Goal: Task Accomplishment & Management: Manage account settings

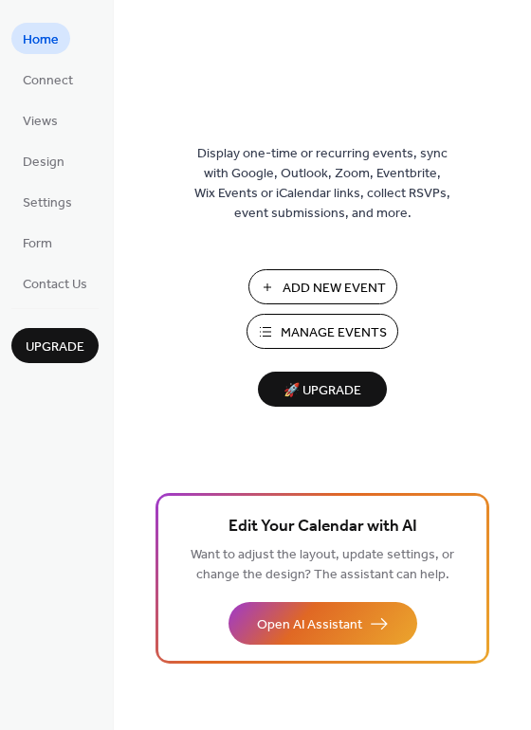
click at [331, 336] on span "Manage Events" at bounding box center [334, 333] width 106 height 20
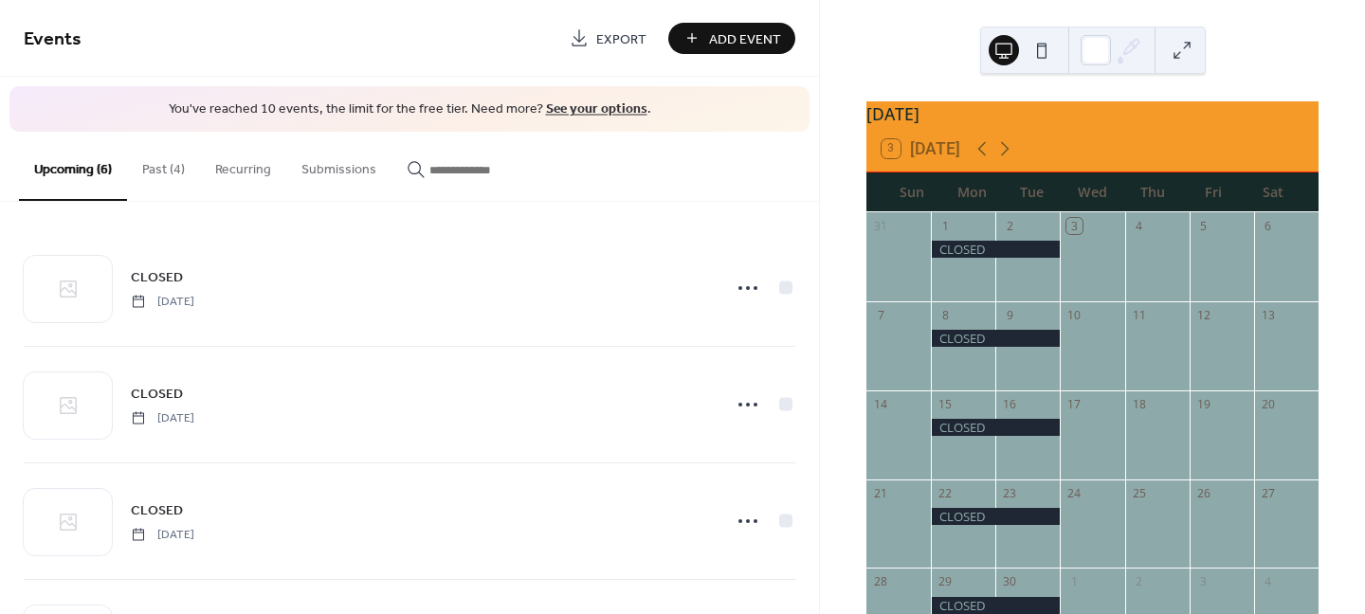
click at [167, 175] on button "Past (4)" at bounding box center [163, 165] width 73 height 67
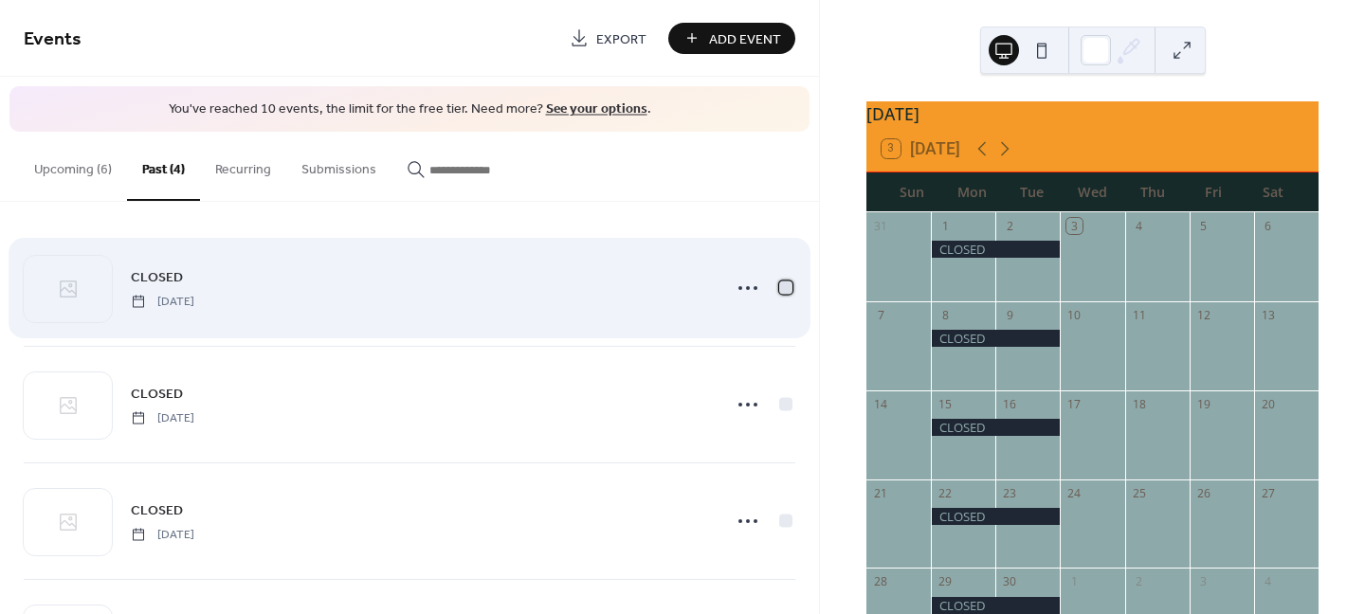
click at [776, 294] on div at bounding box center [785, 287] width 19 height 19
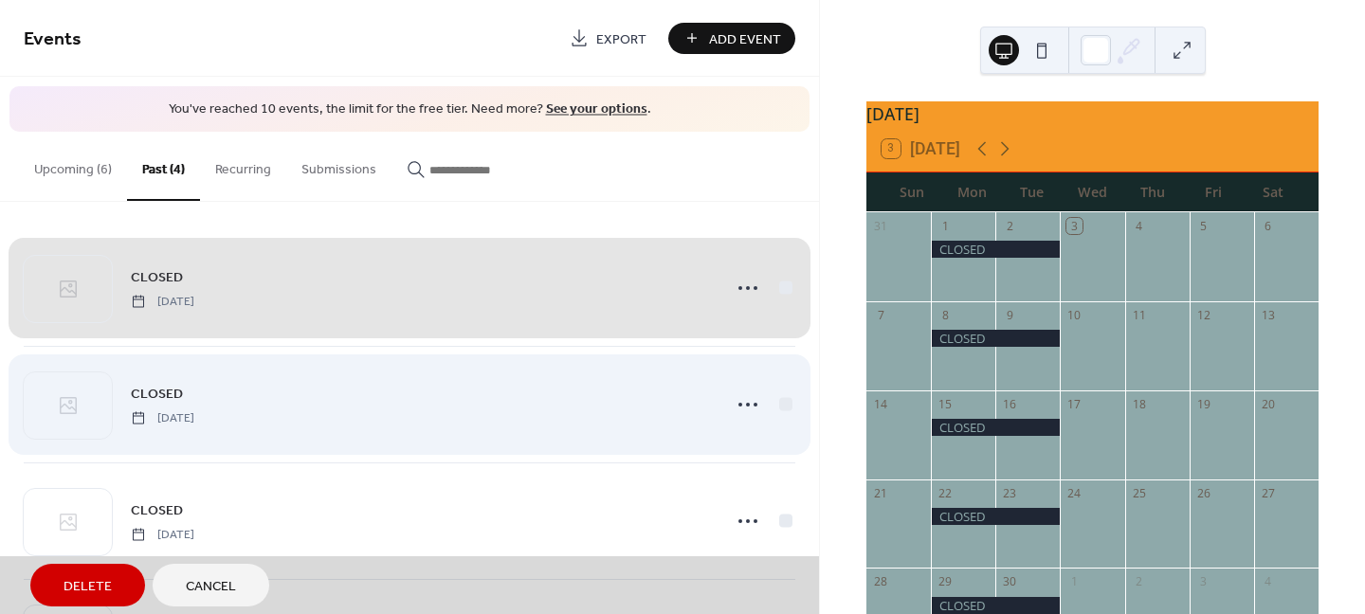
click at [775, 400] on div "CLOSED [DATE]" at bounding box center [409, 404] width 771 height 117
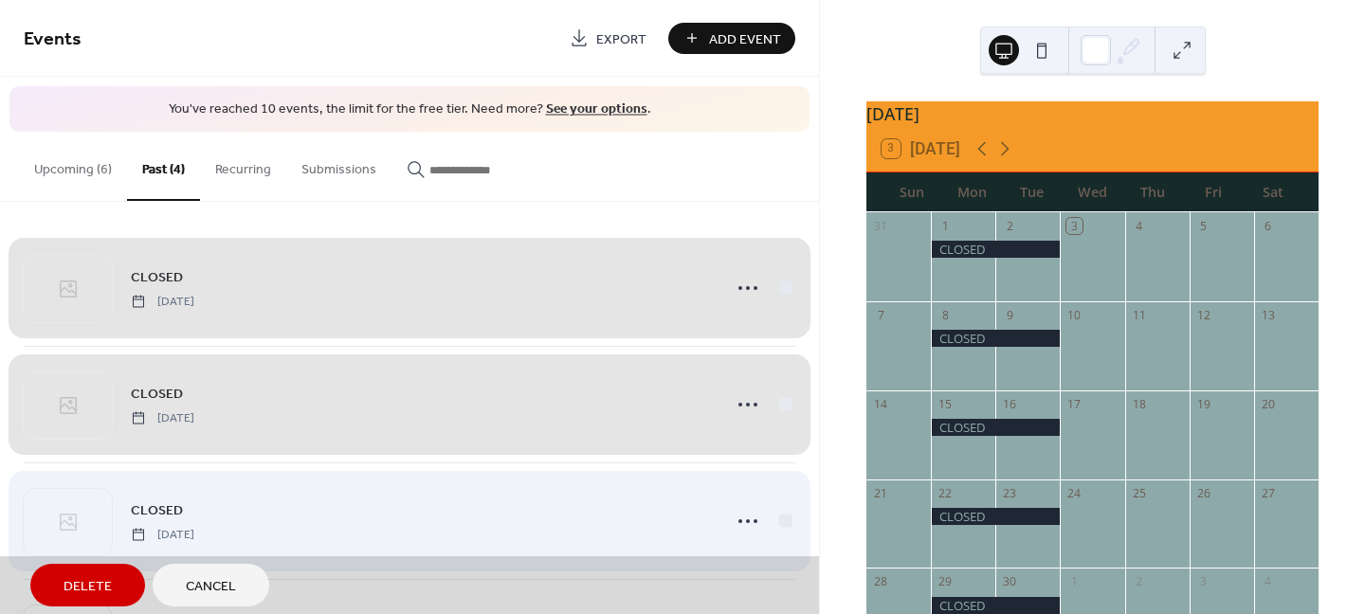
click at [773, 524] on div "CLOSED [DATE]" at bounding box center [409, 520] width 771 height 117
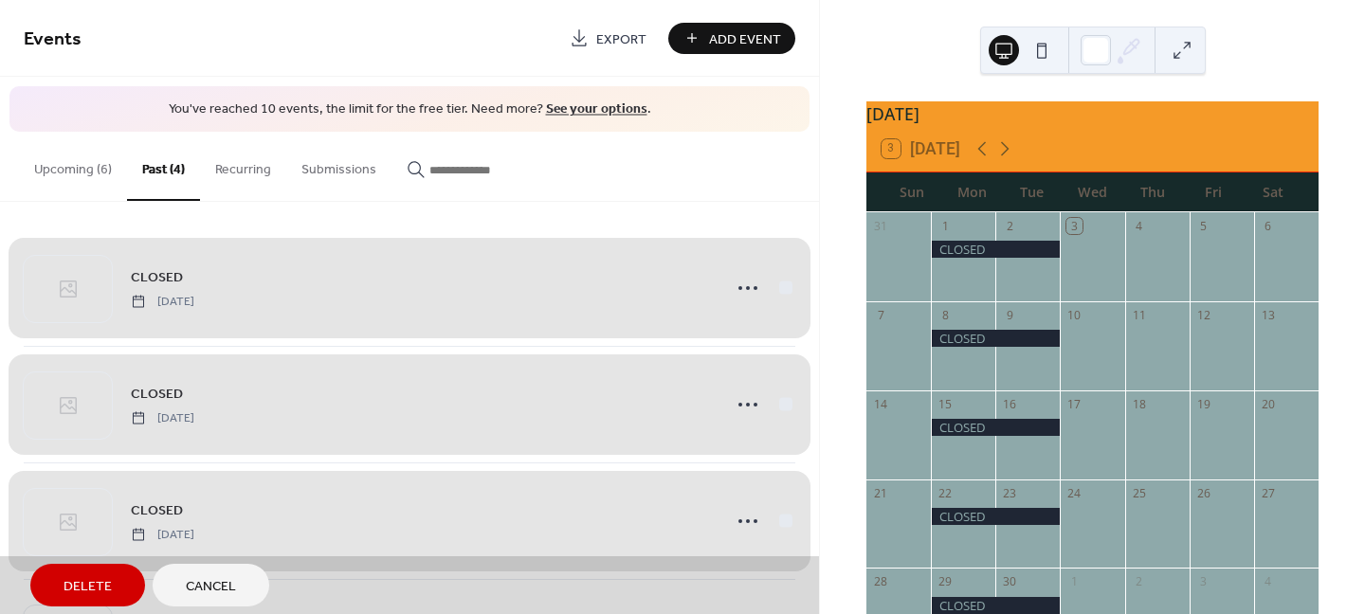
scroll to position [110, 0]
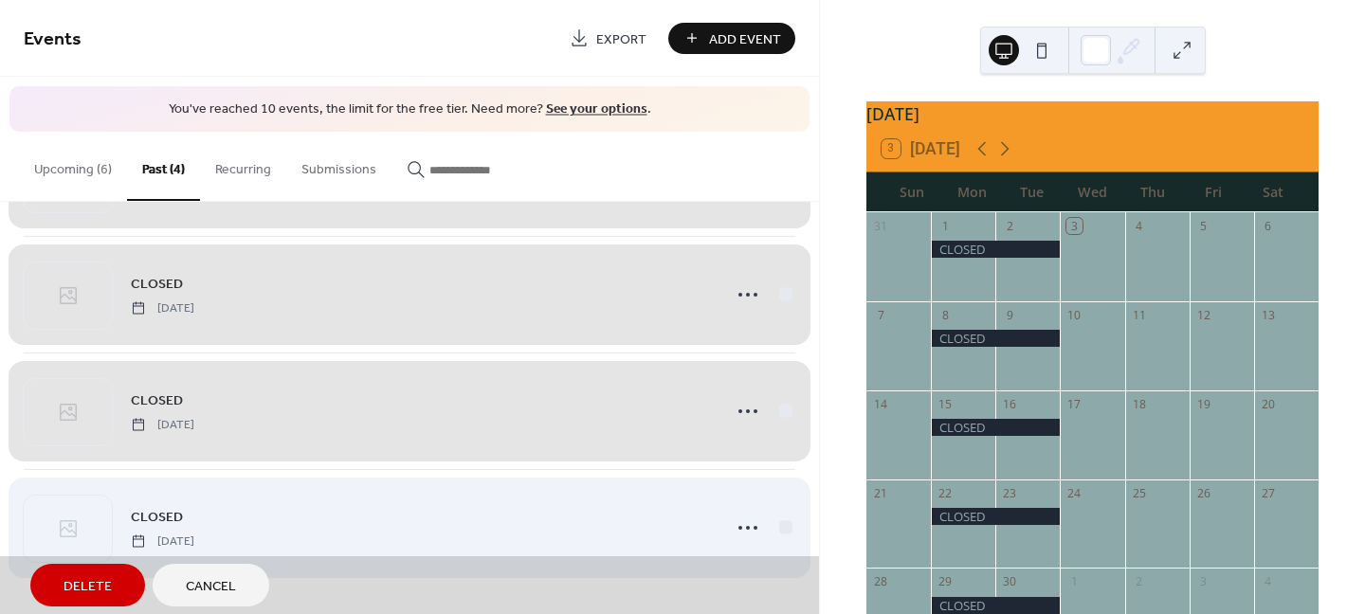
click at [779, 526] on div "CLOSED [DATE]" at bounding box center [409, 527] width 771 height 117
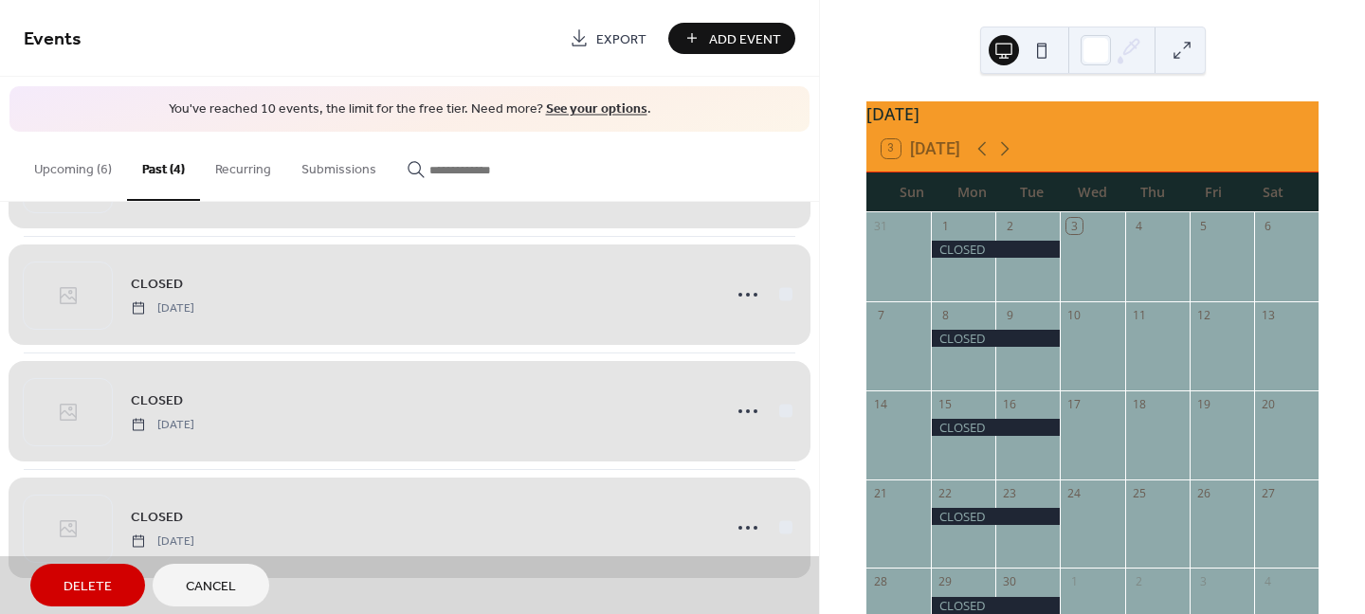
click at [84, 577] on span "Delete" at bounding box center [87, 587] width 48 height 20
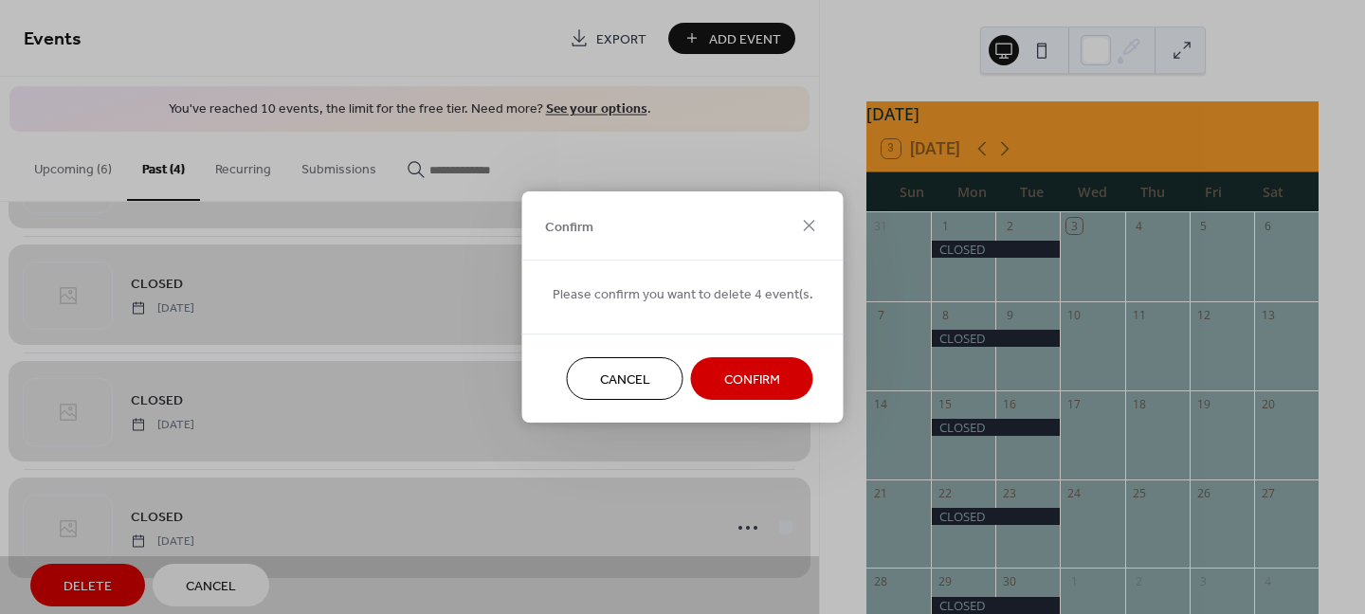
click at [759, 371] on span "Confirm" at bounding box center [752, 381] width 56 height 20
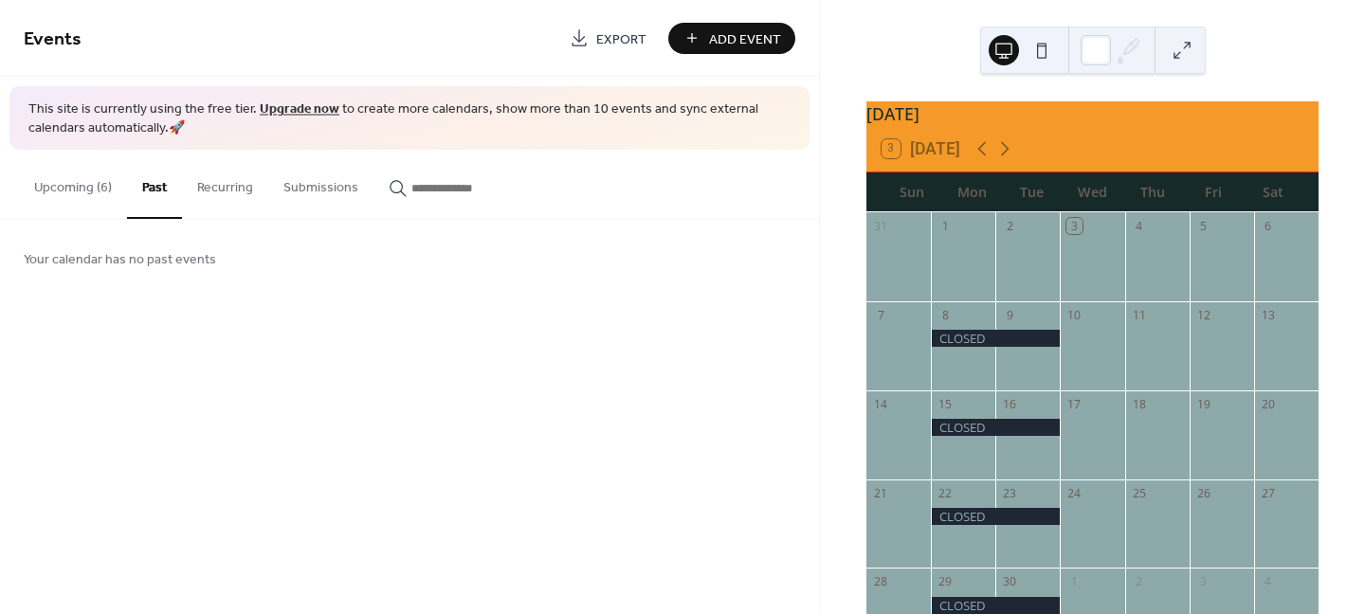
scroll to position [0, 0]
click at [84, 186] on button "Upcoming (6)" at bounding box center [73, 183] width 108 height 67
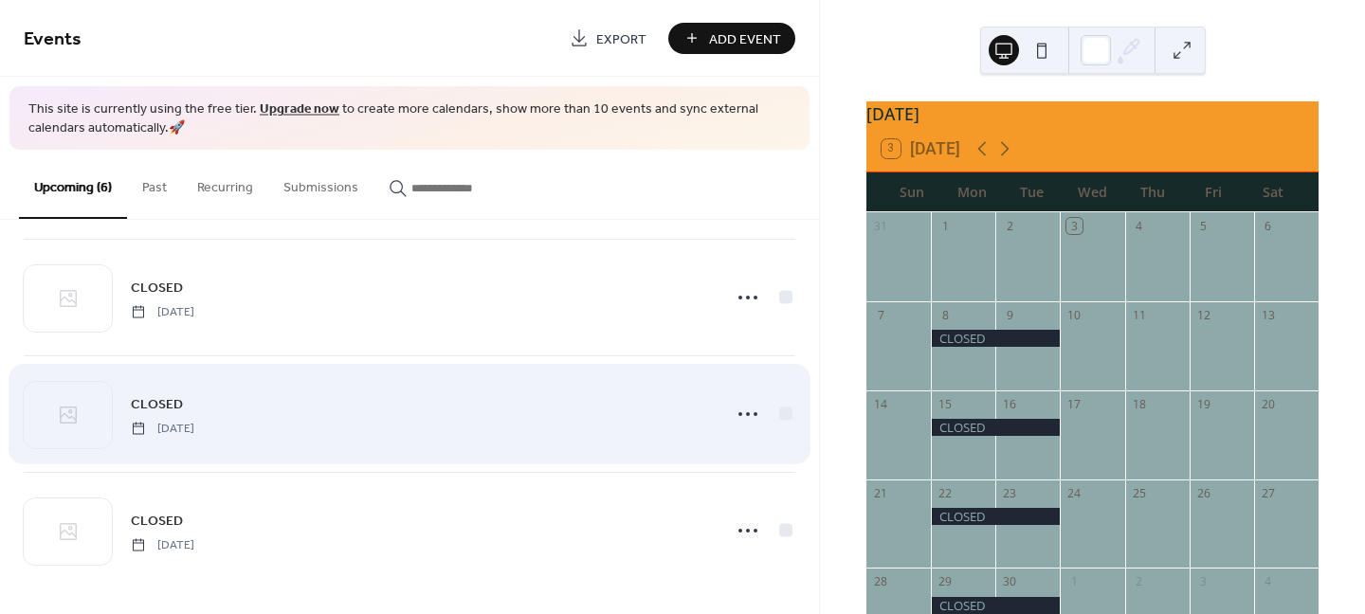
scroll to position [361, 0]
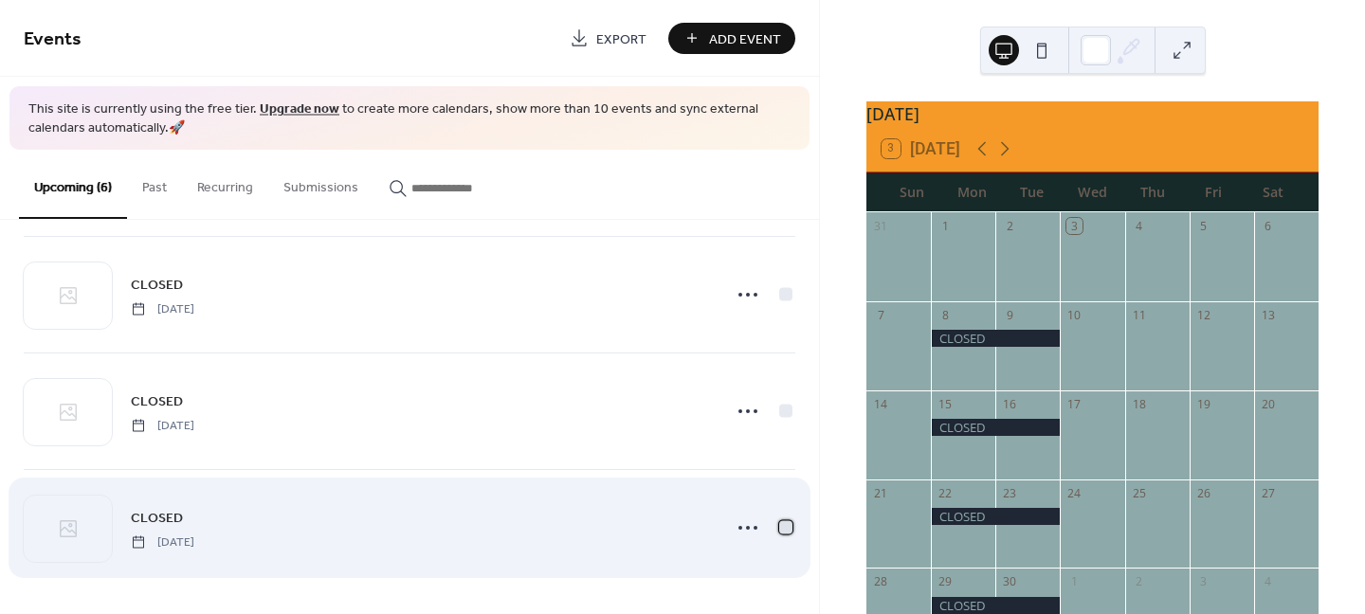
click at [781, 526] on div at bounding box center [785, 527] width 13 height 13
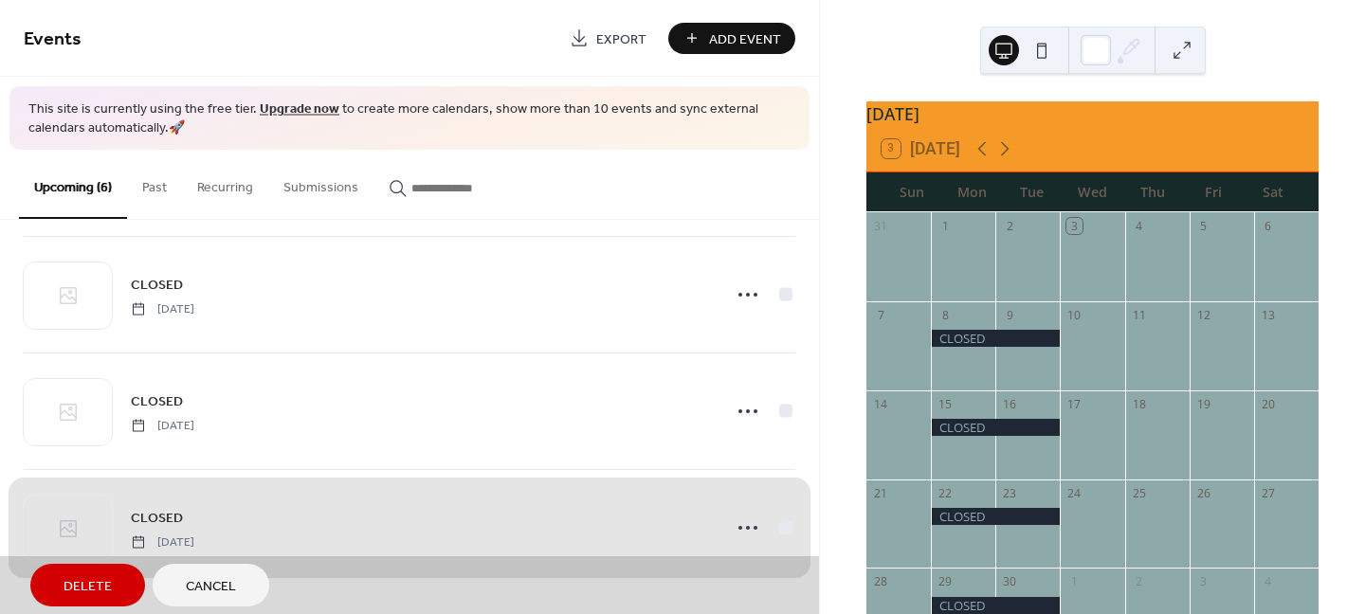
click at [736, 534] on div "CLOSED [DATE]" at bounding box center [409, 527] width 771 height 117
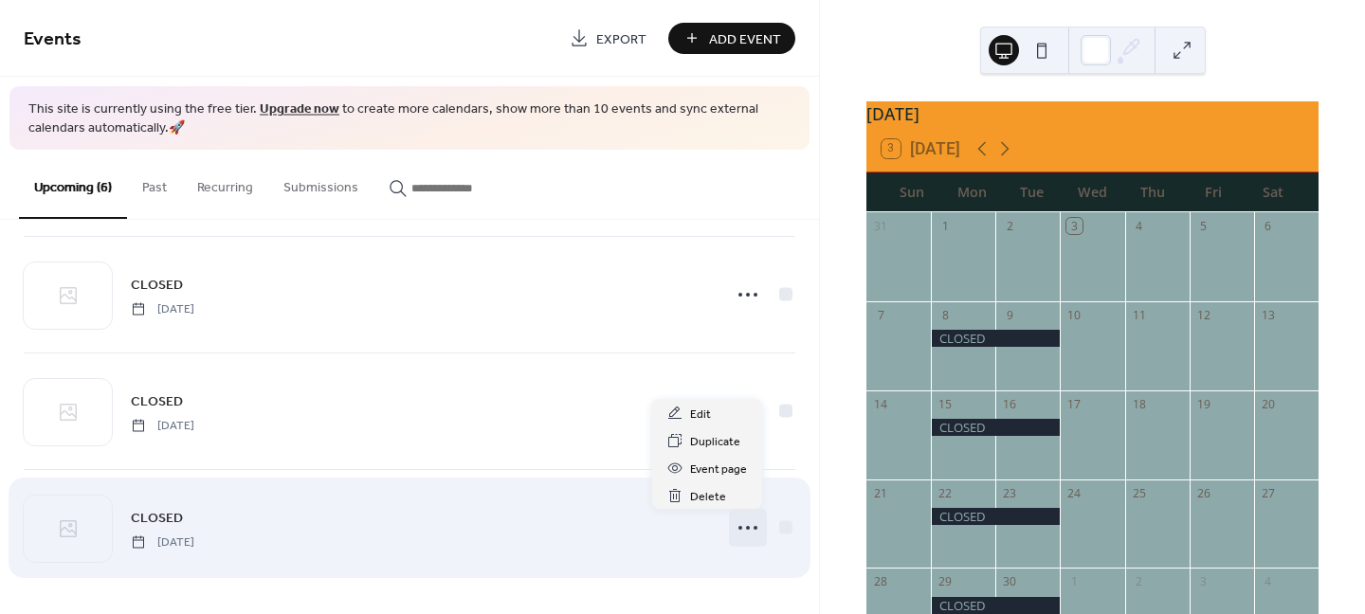
click at [742, 523] on icon at bounding box center [748, 528] width 30 height 30
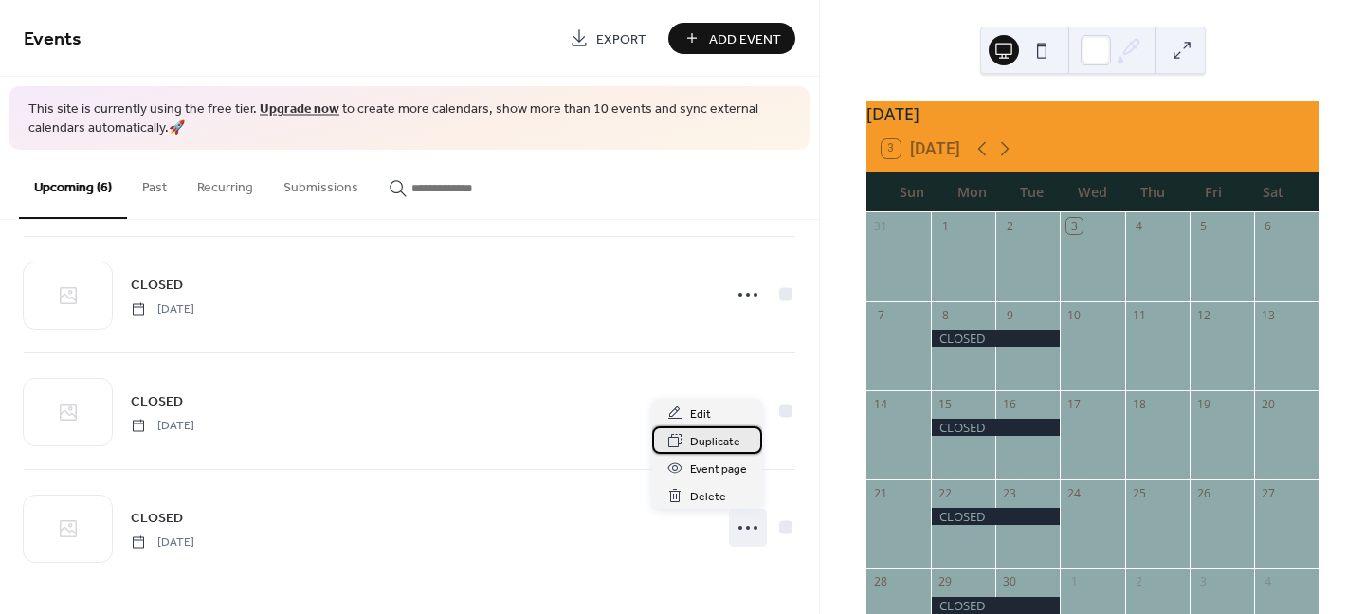
click at [697, 446] on span "Duplicate" at bounding box center [715, 442] width 50 height 20
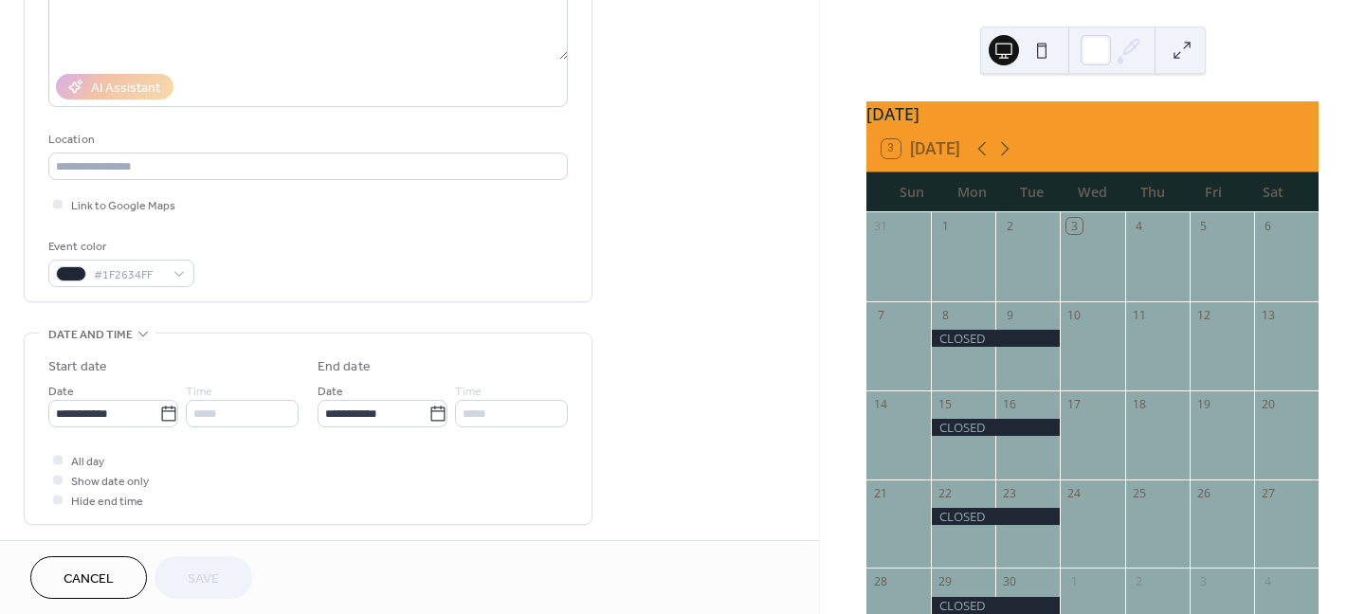
scroll to position [474, 0]
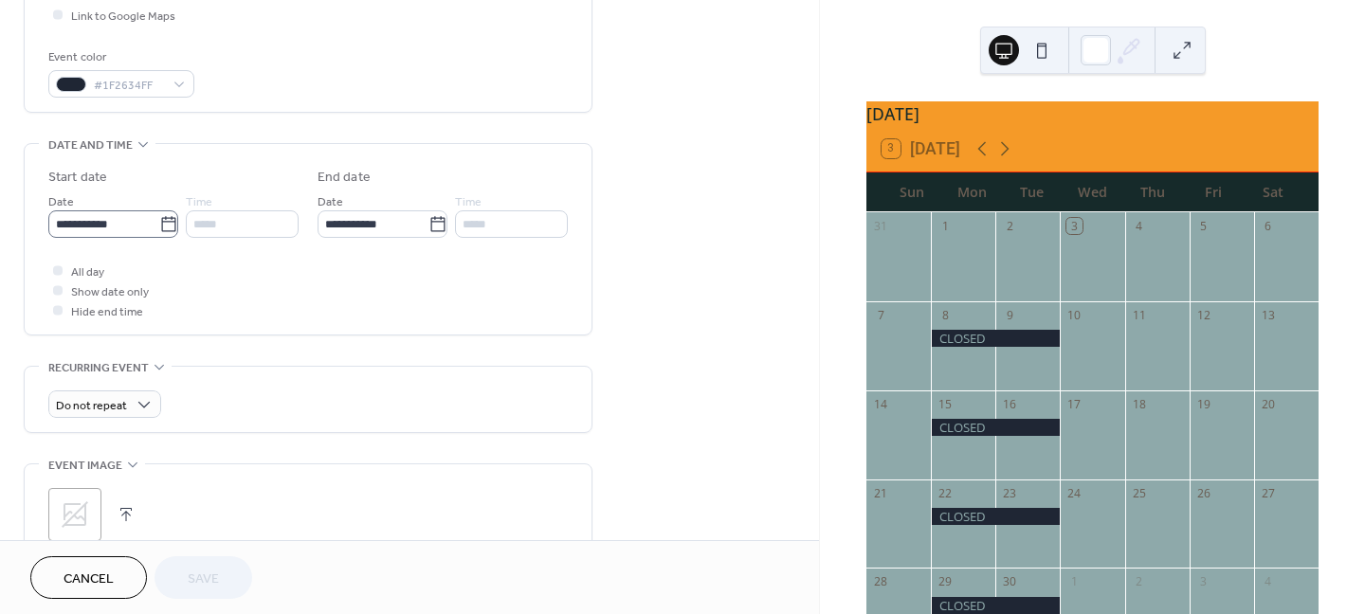
click at [160, 227] on icon at bounding box center [168, 224] width 19 height 19
click at [159, 227] on input "**********" at bounding box center [103, 223] width 111 height 27
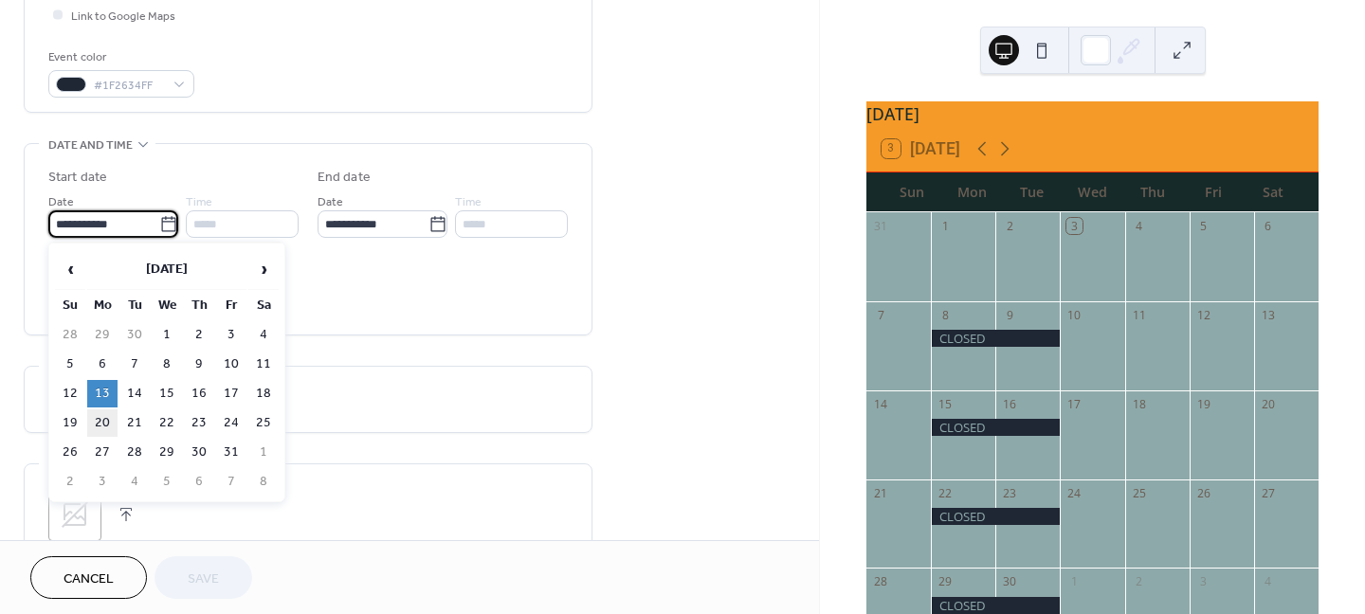
click at [103, 426] on td "20" at bounding box center [102, 422] width 30 height 27
type input "**********"
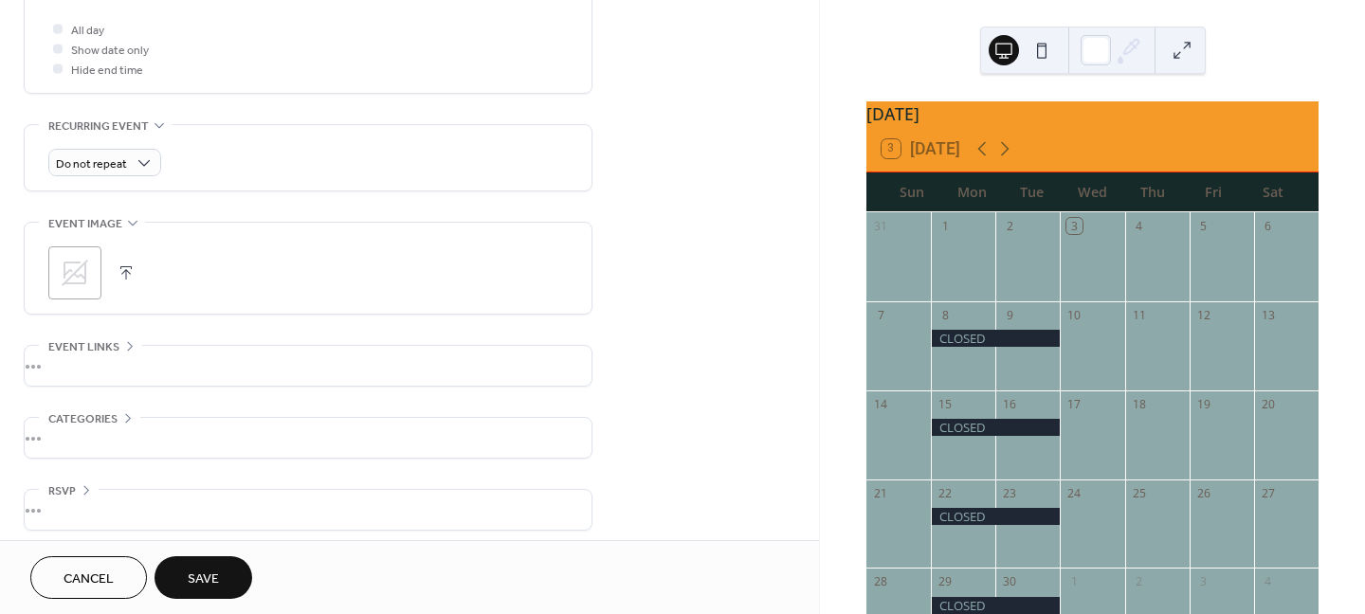
scroll to position [725, 0]
click at [205, 576] on span "Save" at bounding box center [203, 580] width 31 height 20
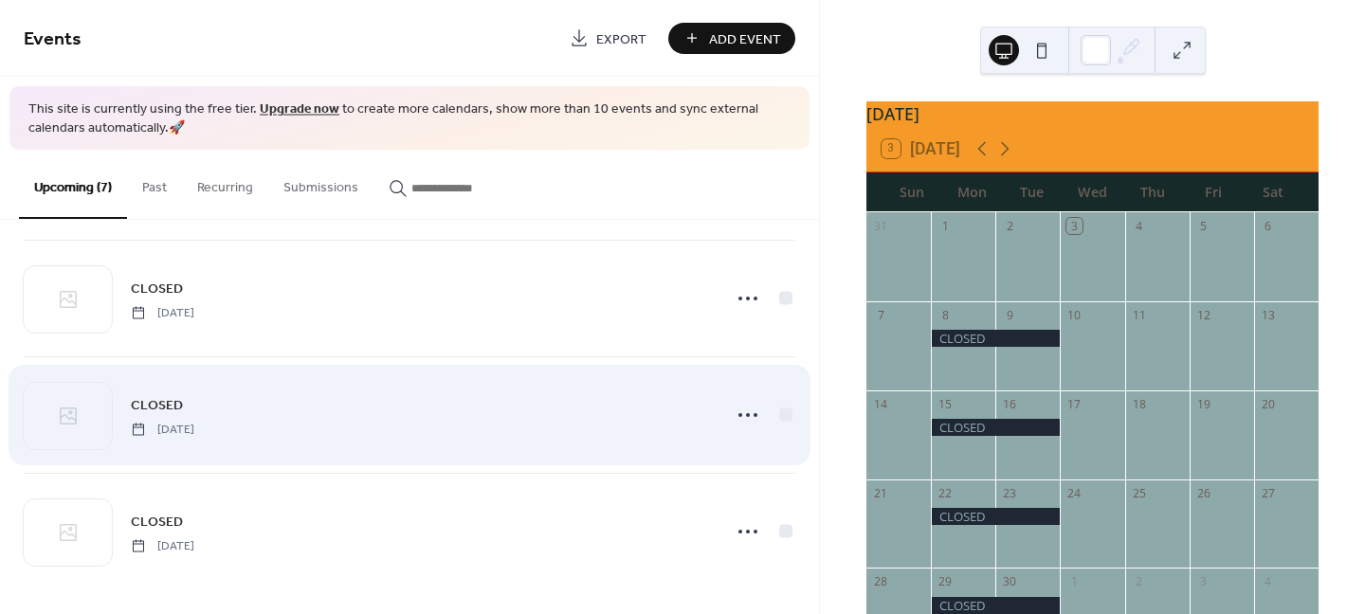
scroll to position [478, 0]
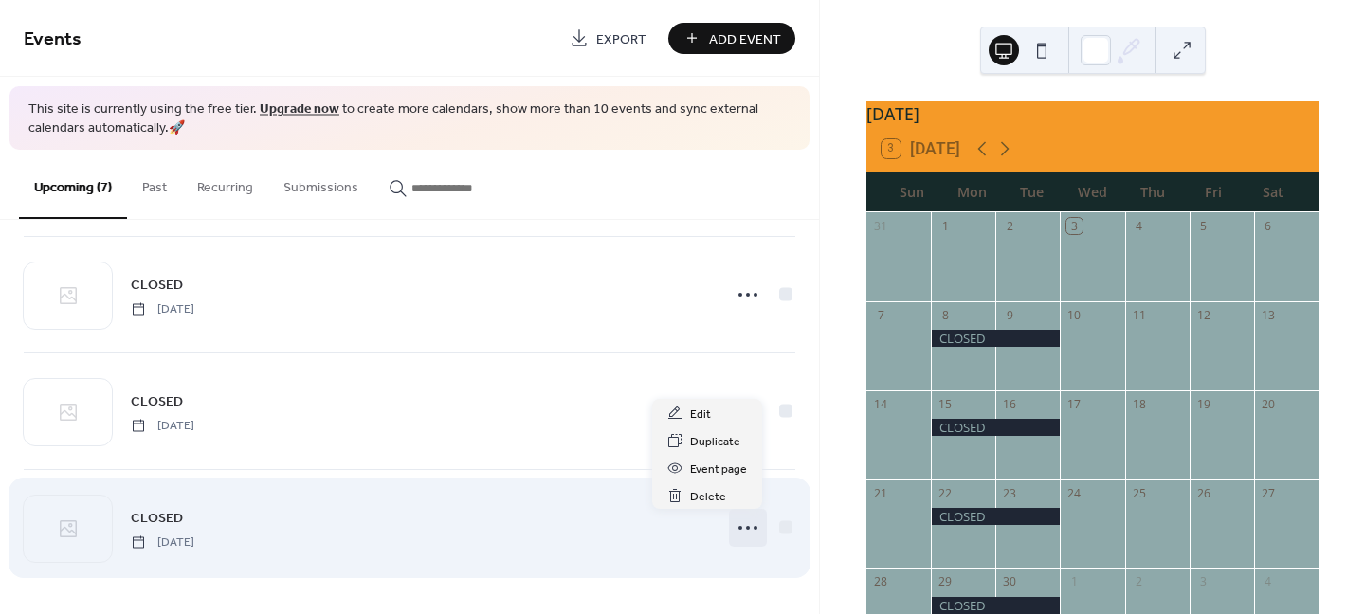
click at [739, 526] on icon at bounding box center [748, 528] width 30 height 30
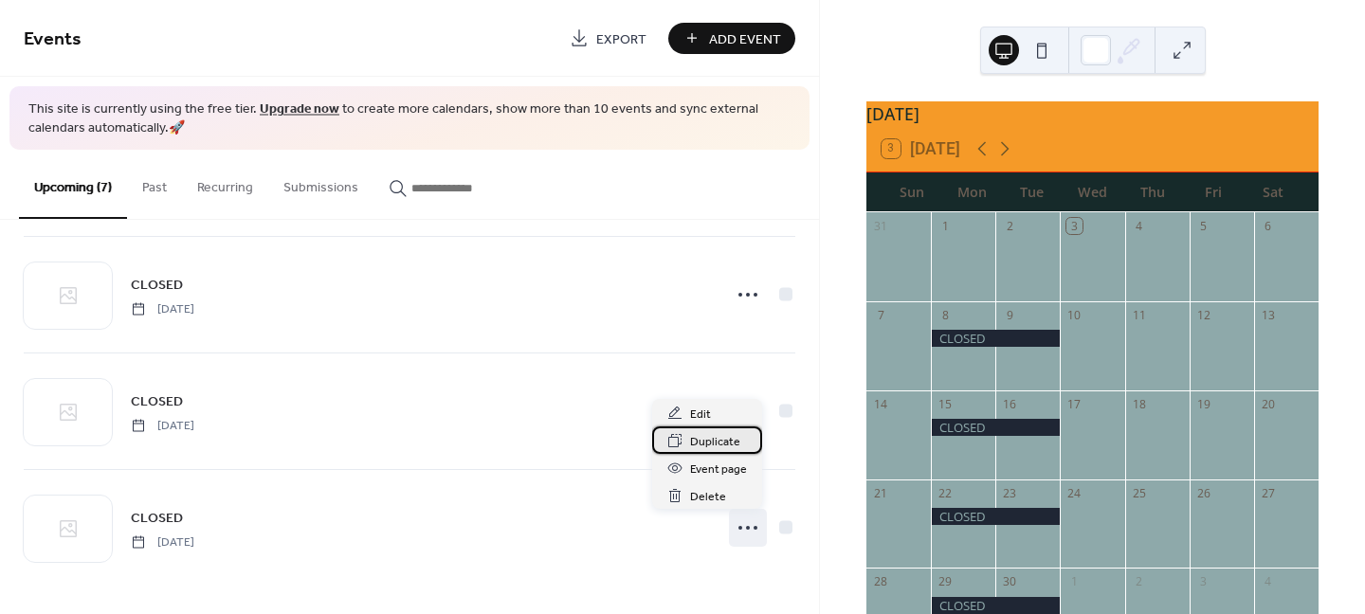
click at [696, 448] on span "Duplicate" at bounding box center [715, 442] width 50 height 20
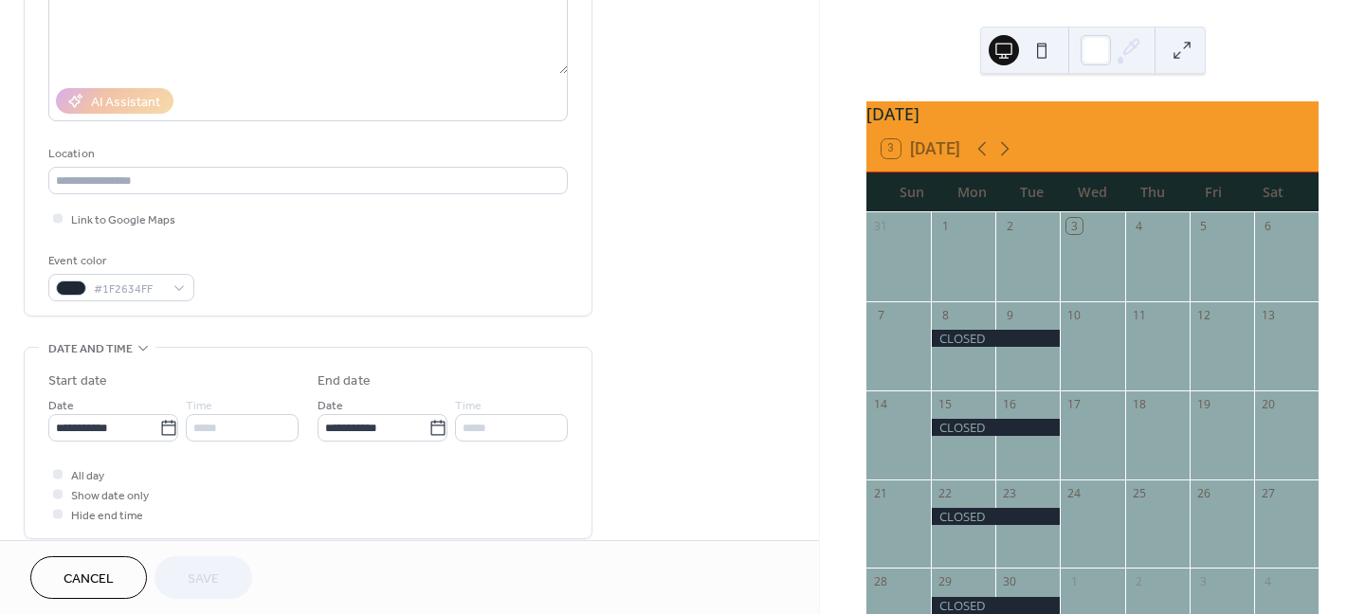
scroll to position [284, 0]
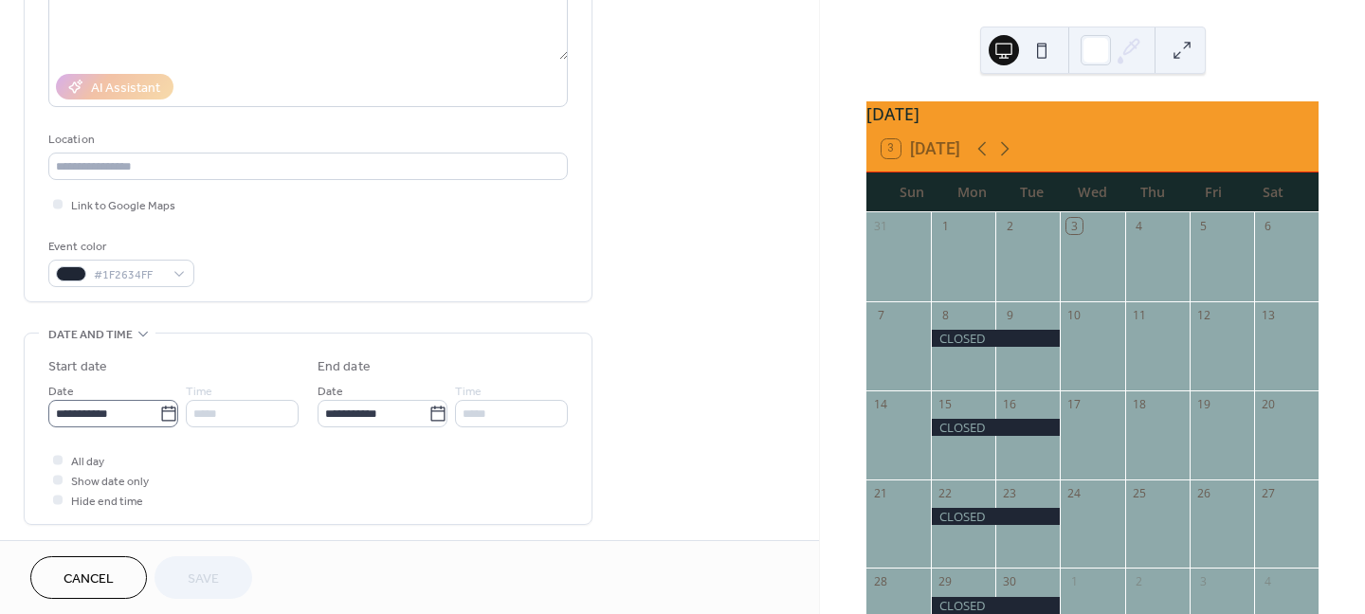
click at [161, 418] on icon at bounding box center [168, 414] width 19 height 19
click at [159, 418] on input "**********" at bounding box center [103, 413] width 111 height 27
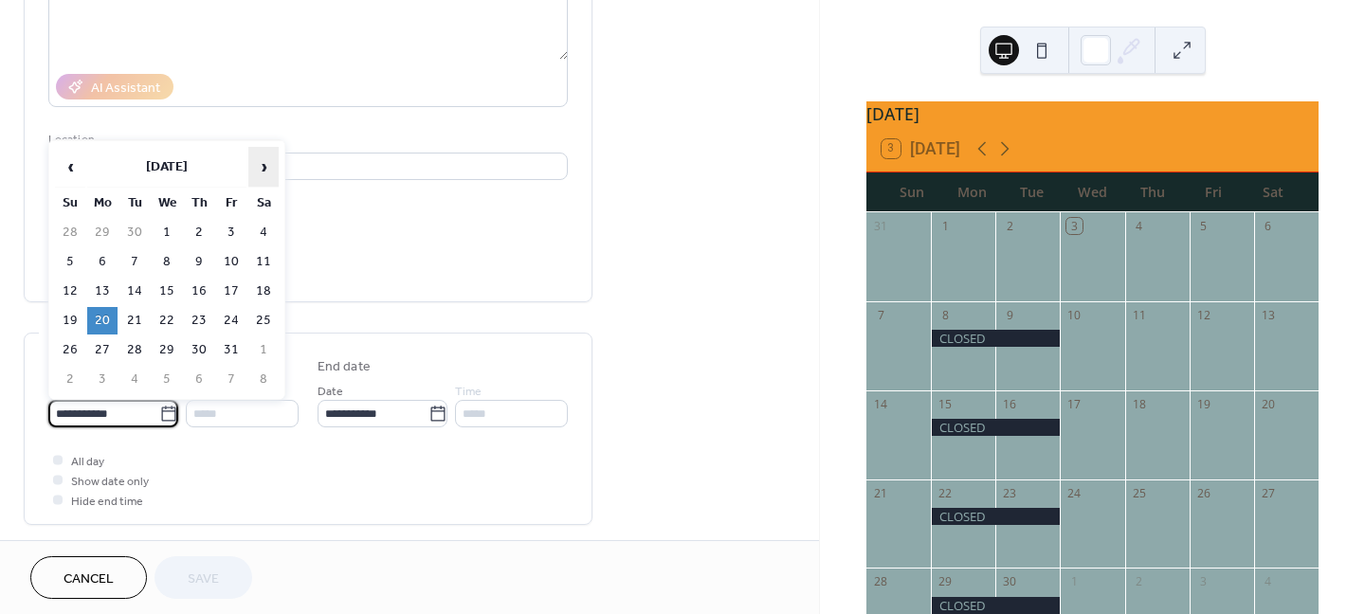
click at [267, 169] on span "›" at bounding box center [263, 167] width 28 height 38
click at [100, 320] on td "17" at bounding box center [102, 320] width 30 height 27
type input "**********"
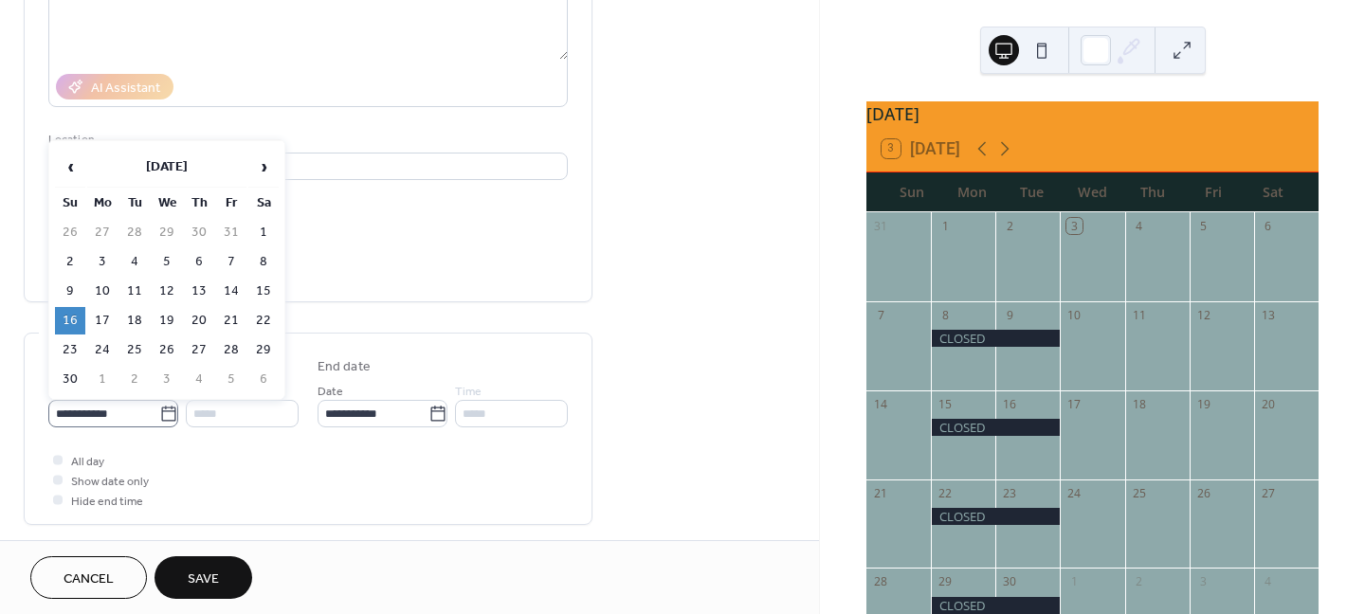
click at [161, 415] on icon at bounding box center [168, 413] width 14 height 15
click at [156, 415] on input "**********" at bounding box center [103, 413] width 111 height 27
click at [102, 317] on td "17" at bounding box center [102, 320] width 30 height 27
type input "**********"
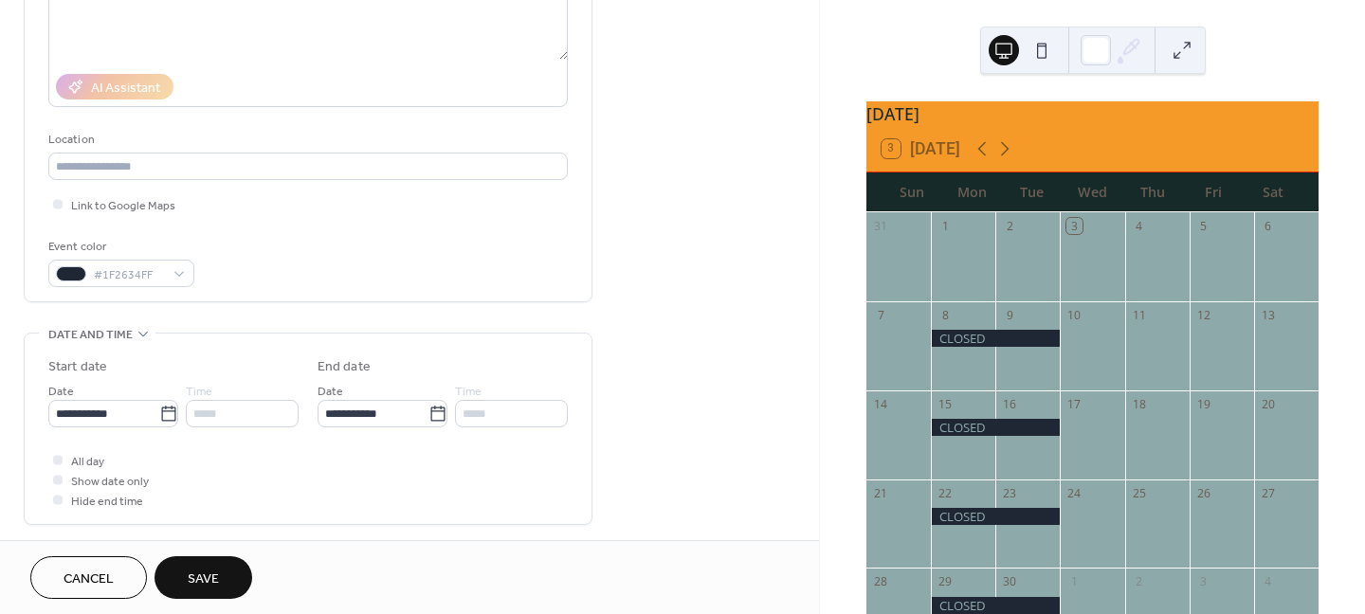
click at [203, 572] on span "Save" at bounding box center [203, 580] width 31 height 20
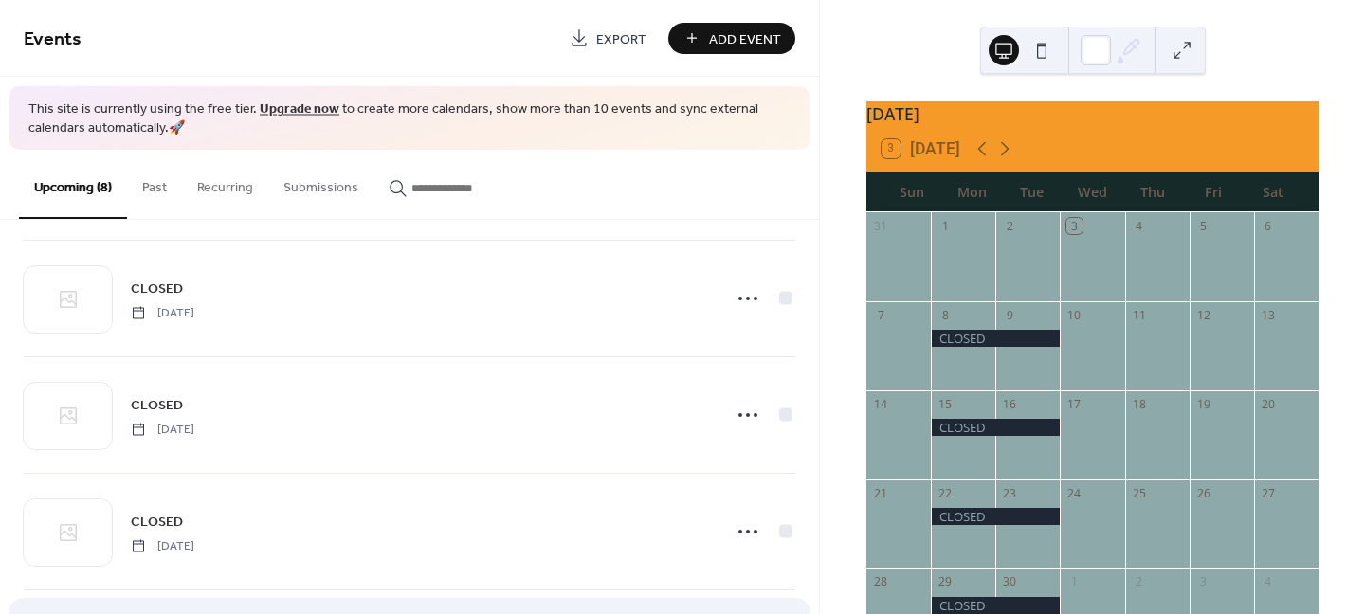
scroll to position [594, 0]
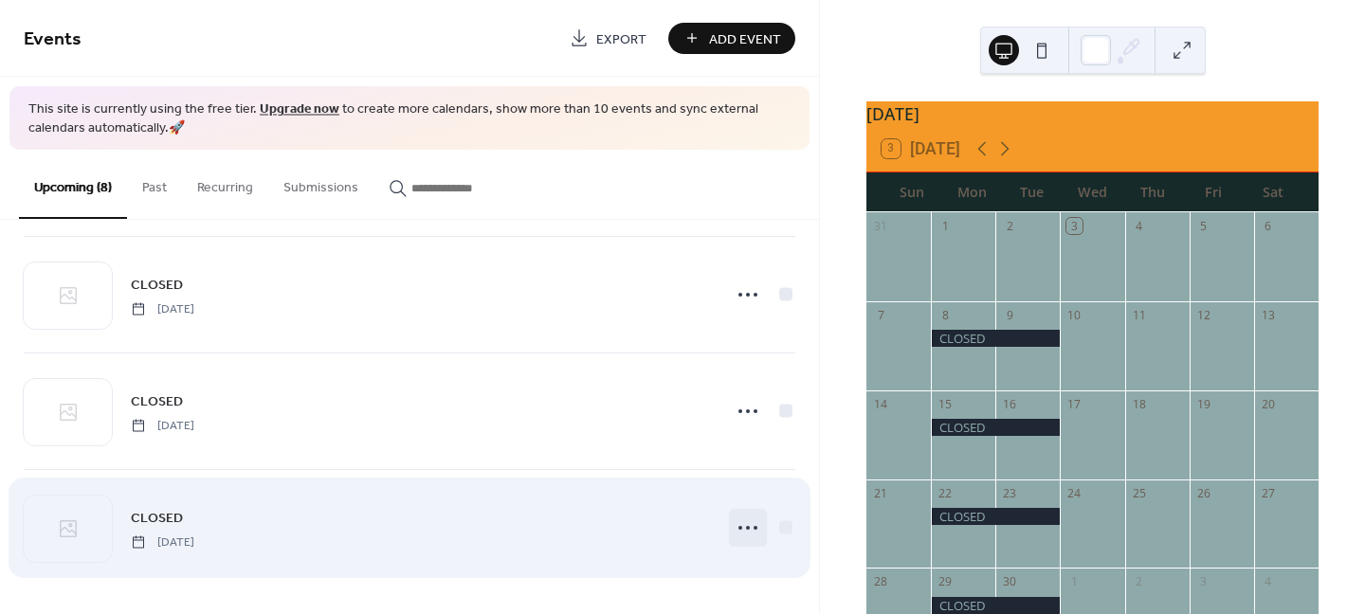
click at [739, 529] on icon at bounding box center [748, 528] width 30 height 30
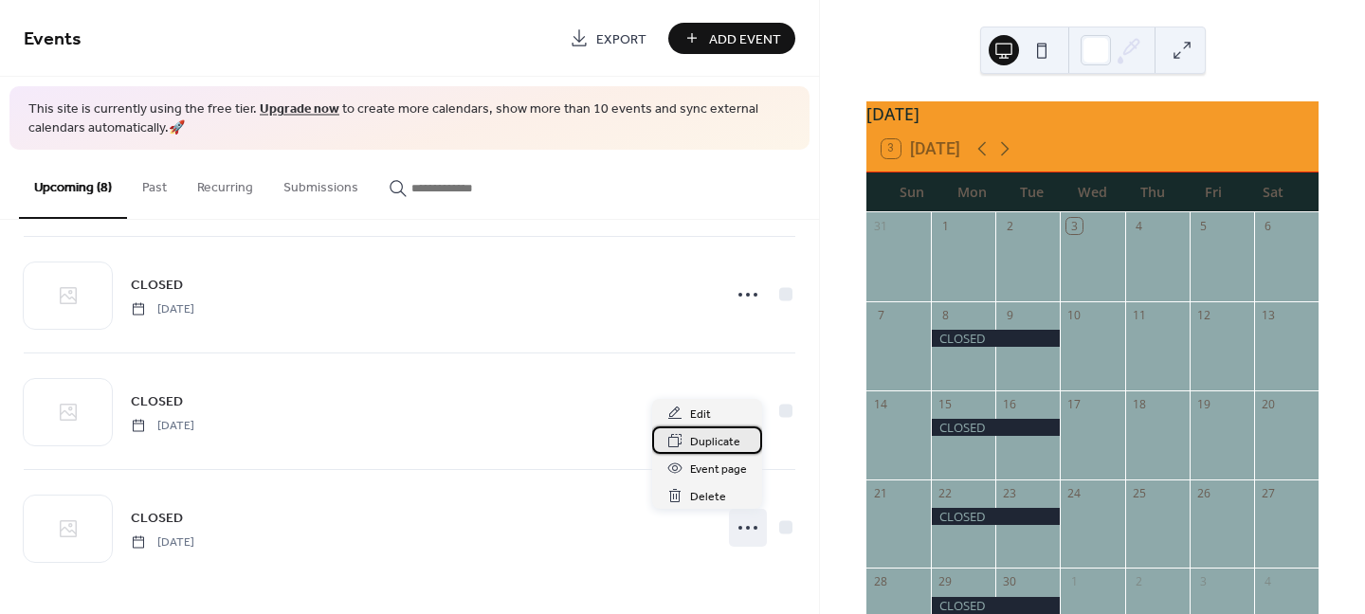
click at [687, 444] on div "Duplicate" at bounding box center [707, 439] width 110 height 27
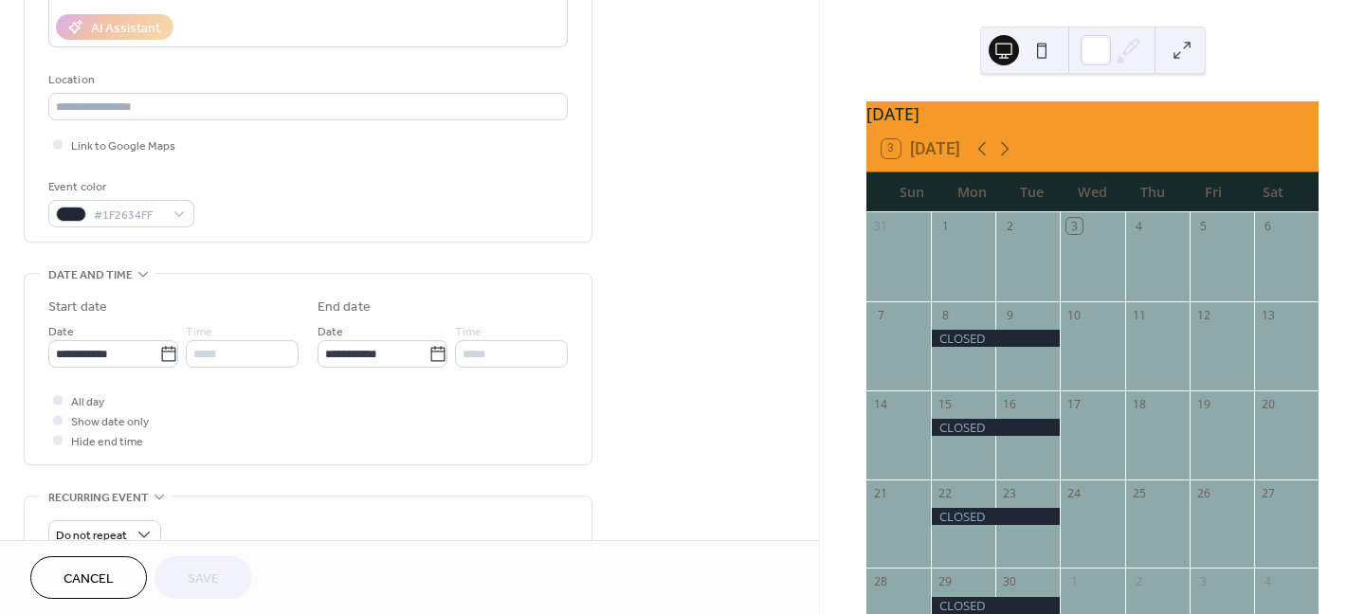
scroll to position [379, 0]
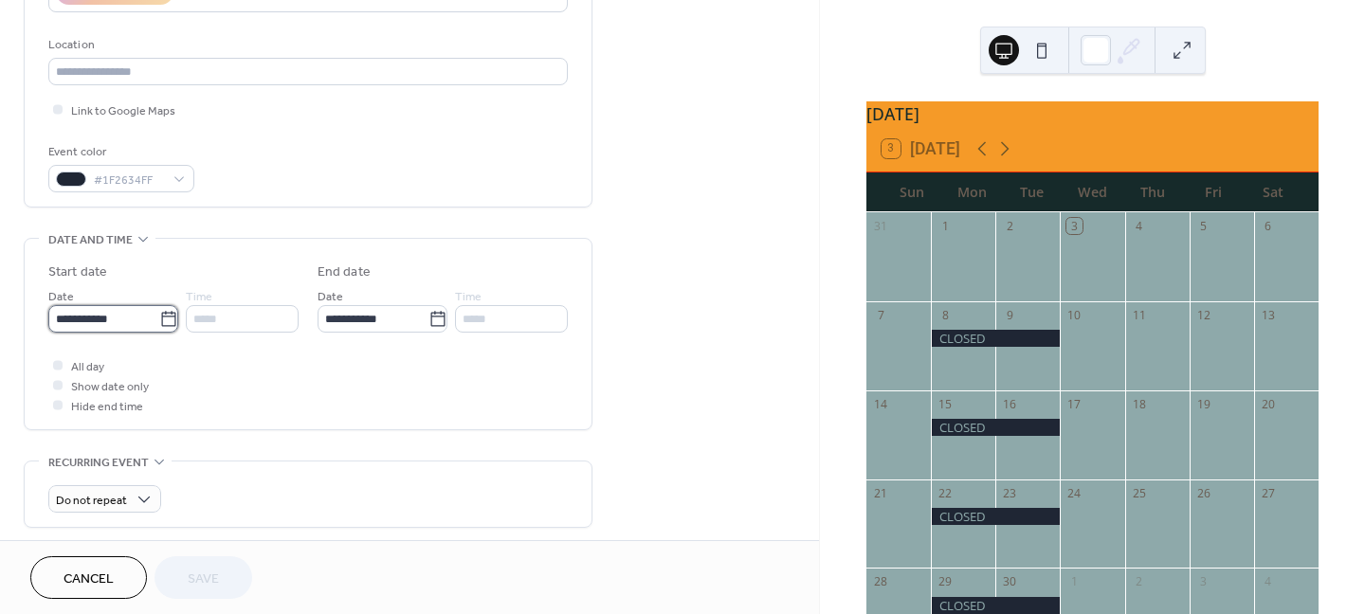
click at [153, 318] on input "**********" at bounding box center [103, 318] width 111 height 27
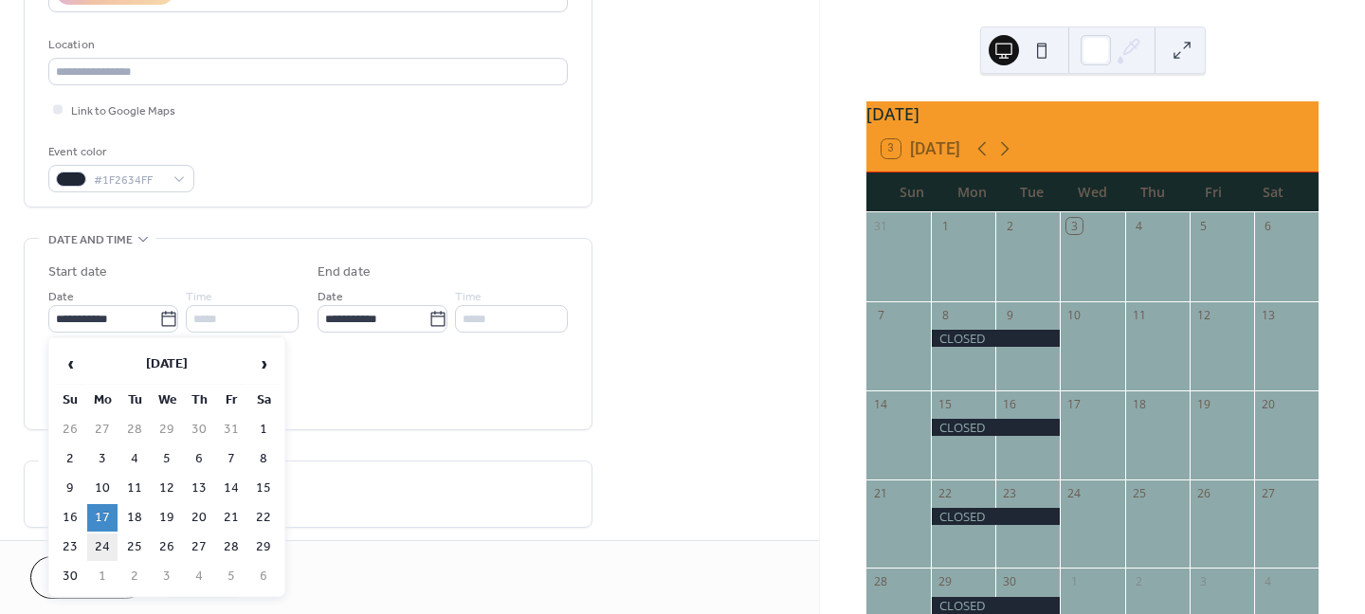
click at [97, 543] on td "24" at bounding box center [102, 547] width 30 height 27
type input "**********"
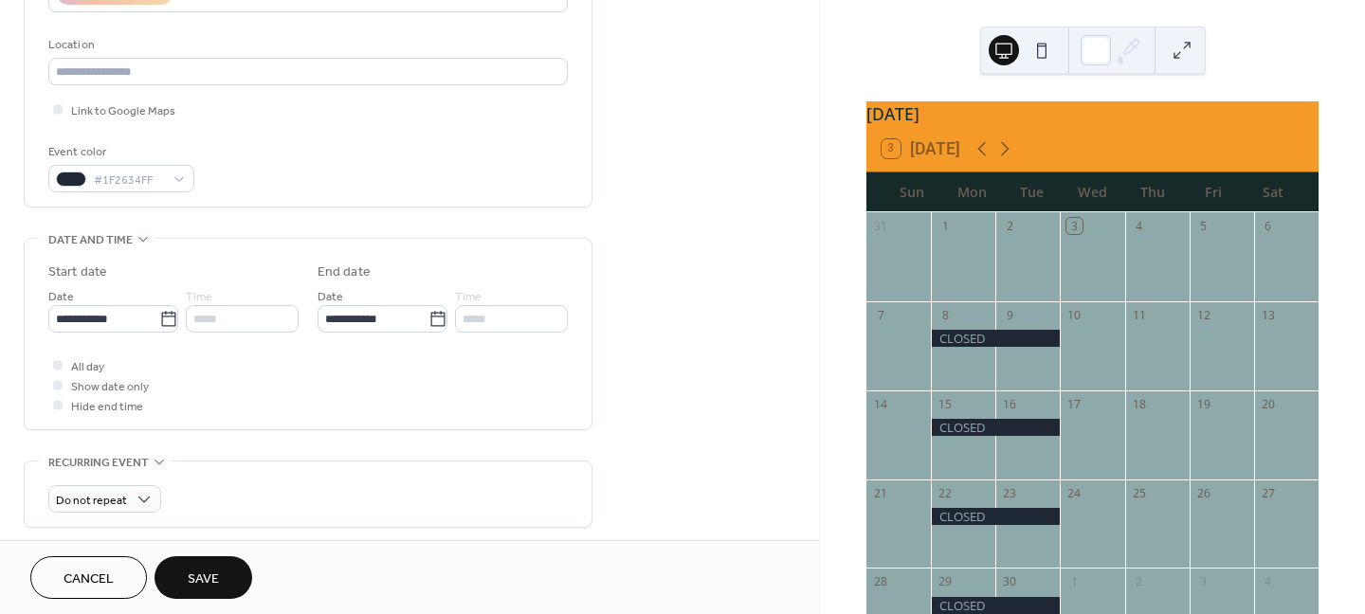
click at [209, 575] on span "Save" at bounding box center [203, 580] width 31 height 20
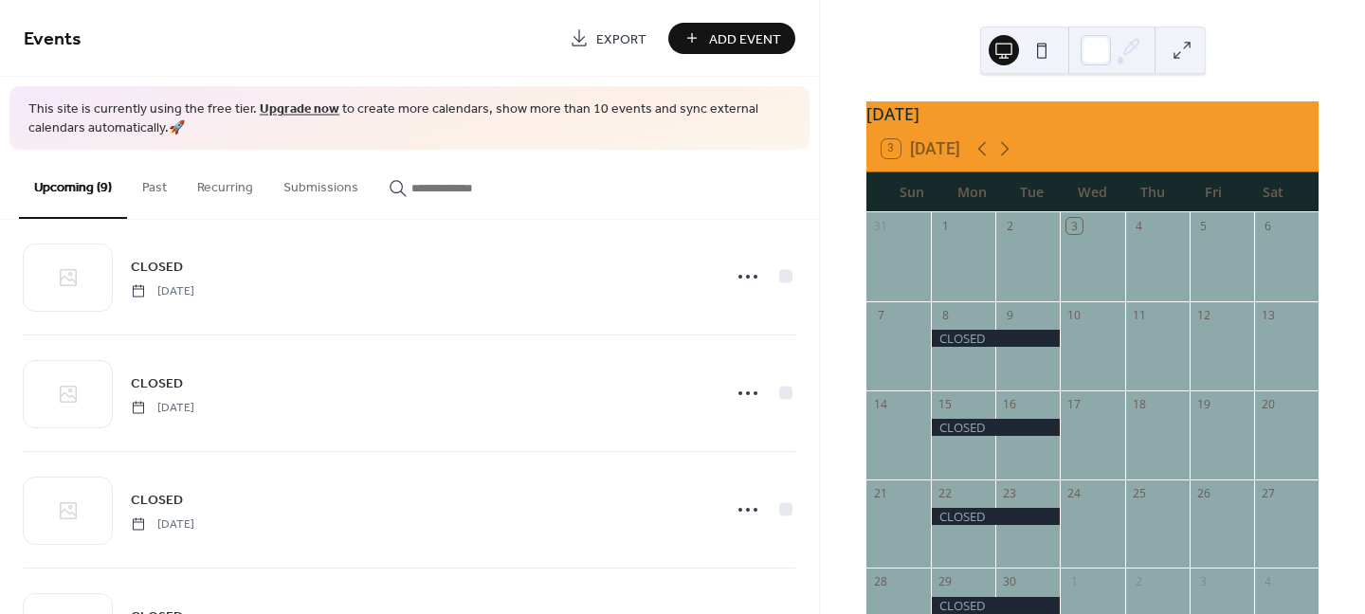
scroll to position [711, 0]
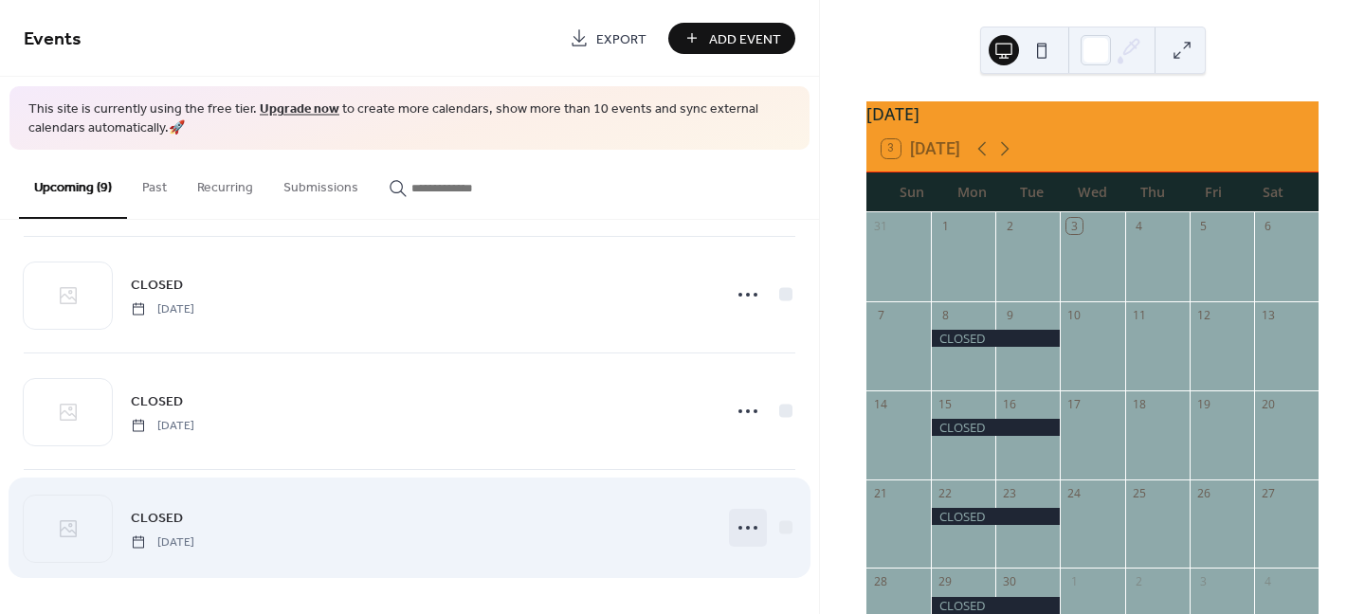
click at [745, 527] on icon at bounding box center [748, 528] width 30 height 30
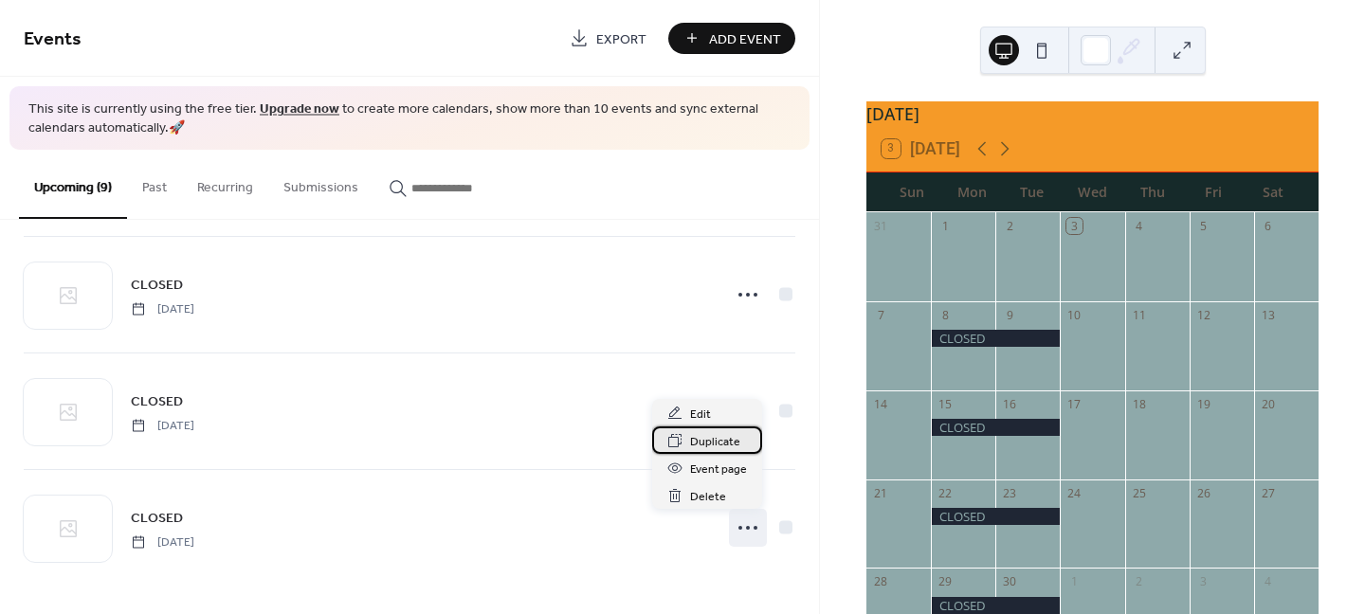
click at [698, 444] on span "Duplicate" at bounding box center [715, 442] width 50 height 20
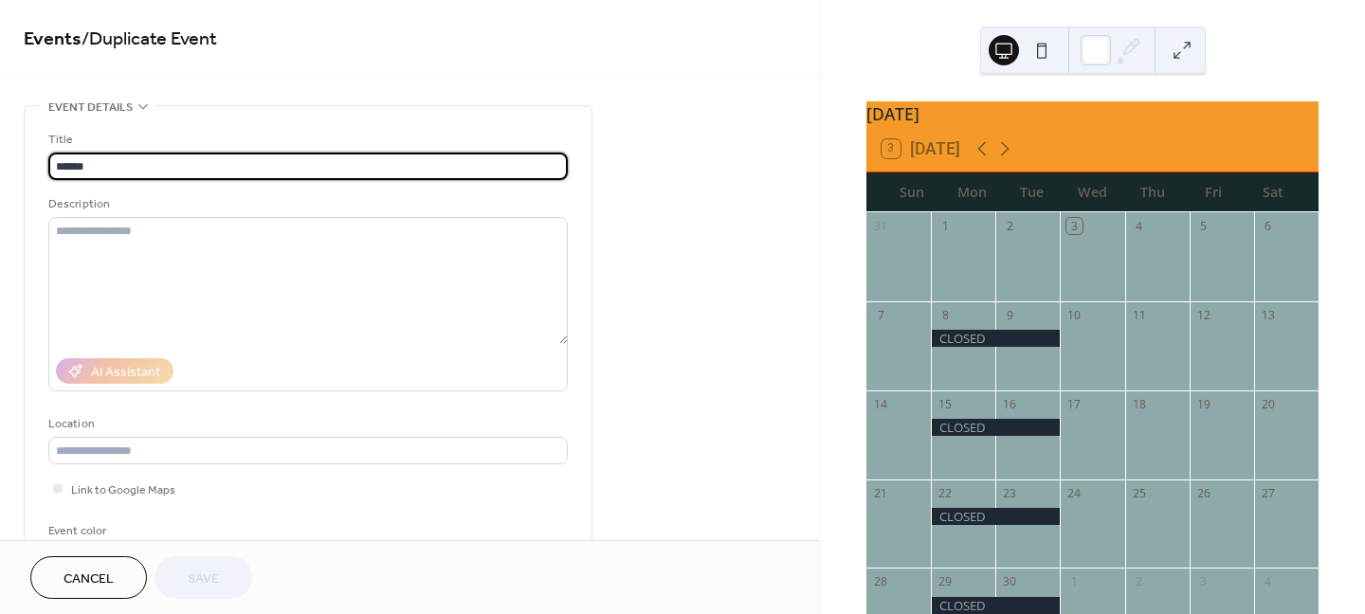
scroll to position [379, 0]
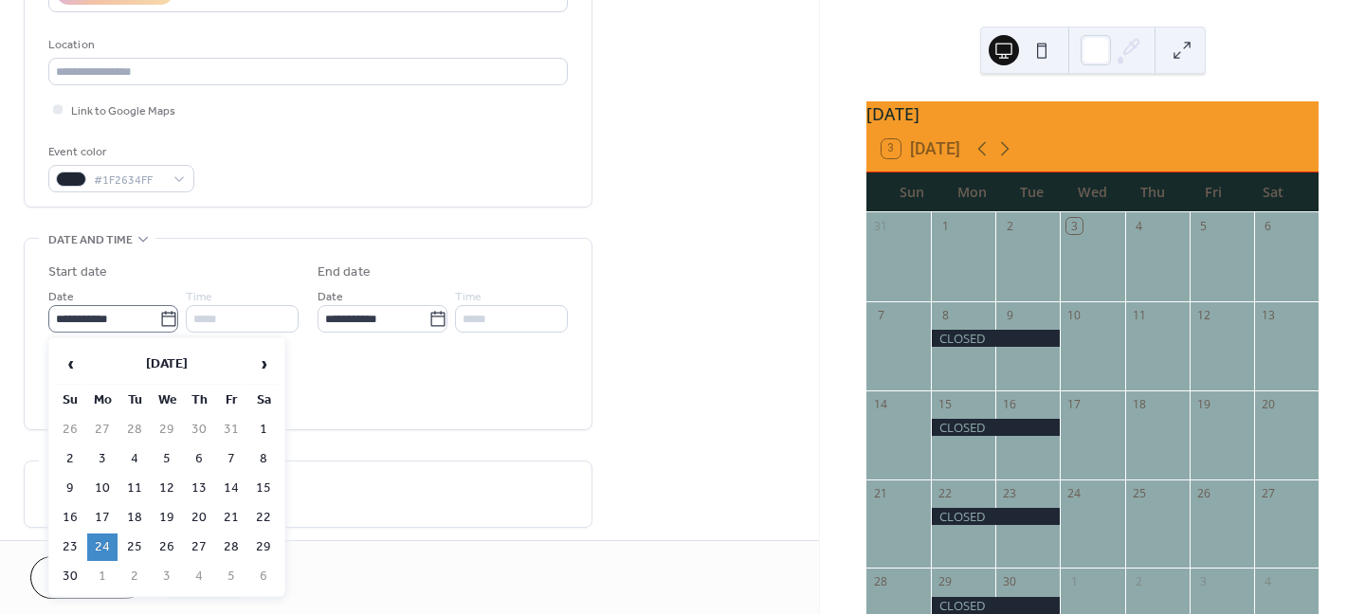
click at [159, 318] on icon at bounding box center [168, 319] width 19 height 19
click at [159, 318] on input "**********" at bounding box center [103, 318] width 111 height 27
click at [264, 360] on span "›" at bounding box center [263, 364] width 28 height 38
click at [100, 426] on td "1" at bounding box center [102, 429] width 30 height 27
type input "**********"
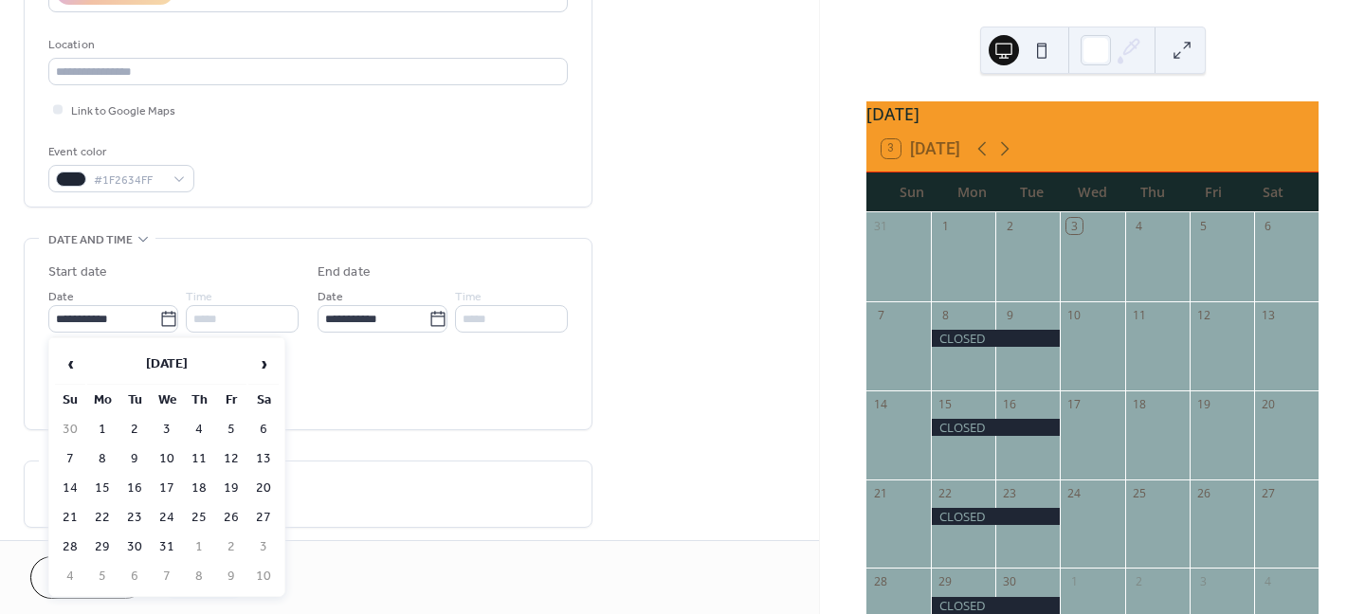
type input "**********"
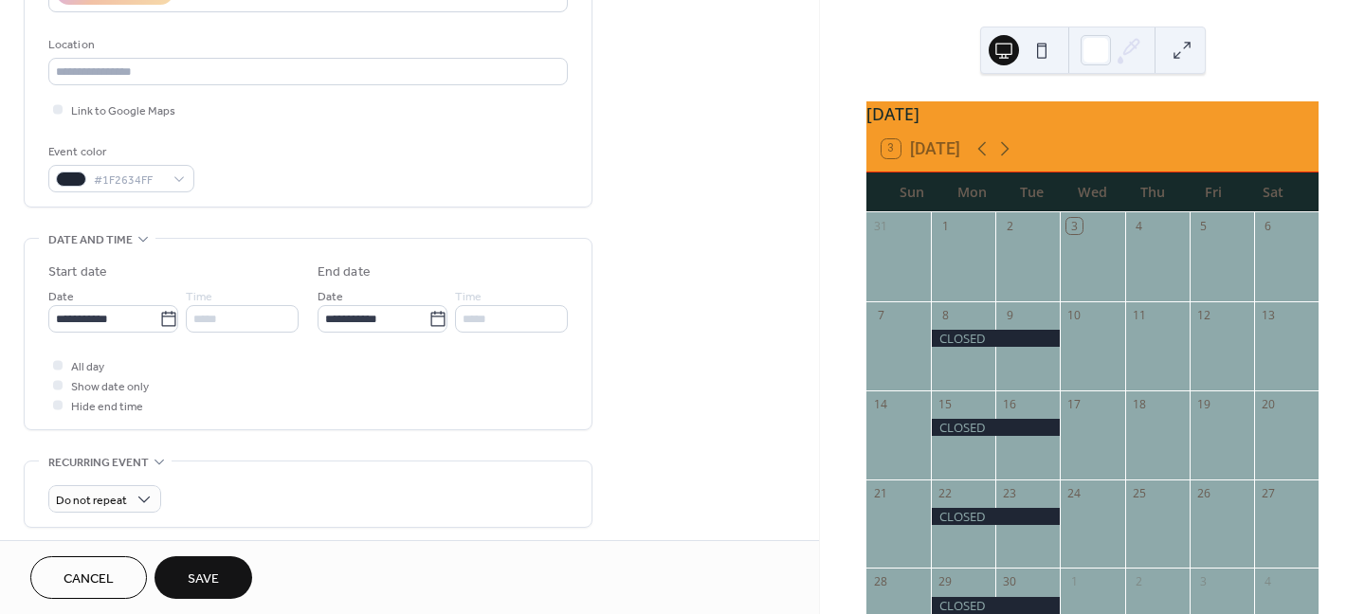
click at [214, 580] on span "Save" at bounding box center [203, 580] width 31 height 20
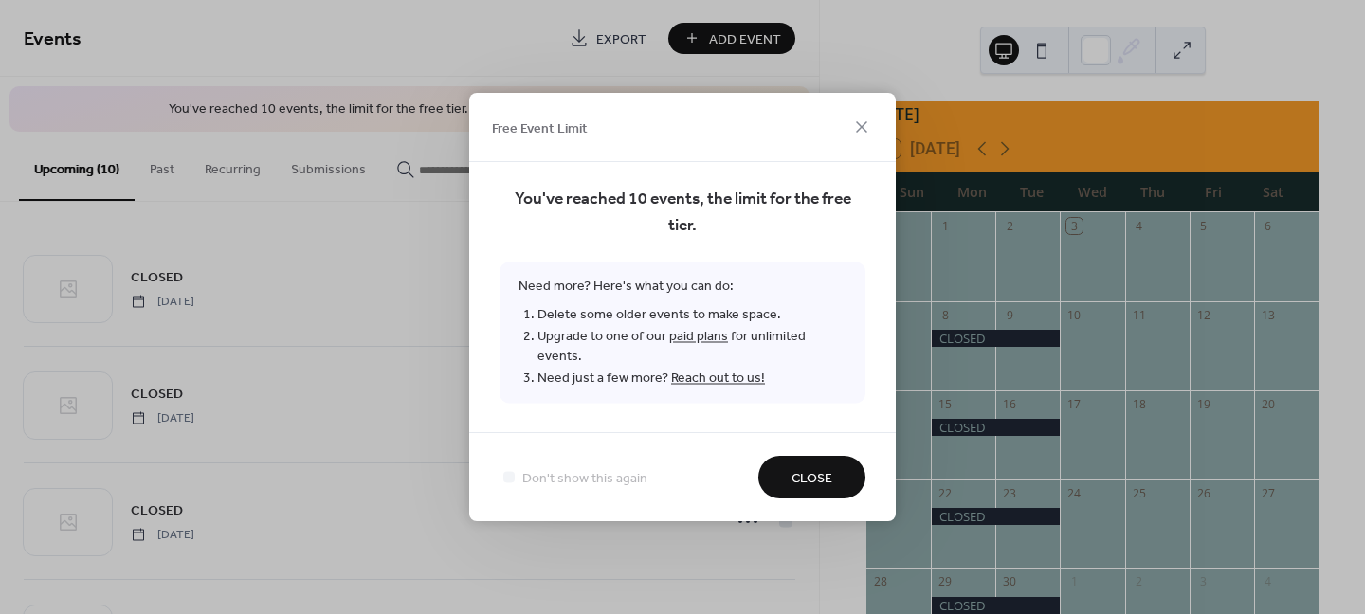
click at [834, 464] on button "Close" at bounding box center [811, 477] width 107 height 43
